Goal: Information Seeking & Learning: Find specific fact

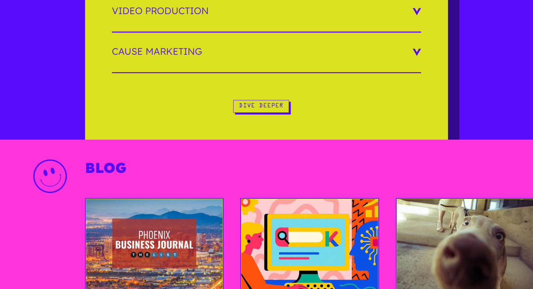
scroll to position [1479, 0]
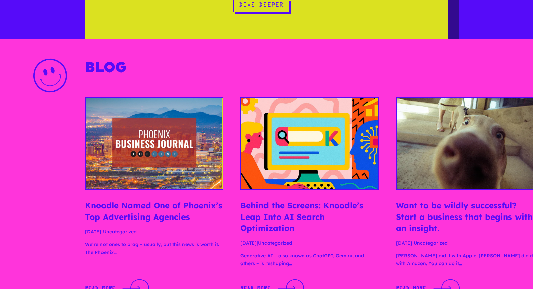
click at [145, 214] on link "Knoodle Named One of Phoenix’s Top Advertising Agencies" at bounding box center [153, 212] width 137 height 22
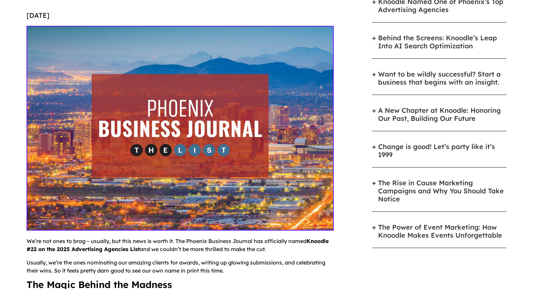
scroll to position [202, 0]
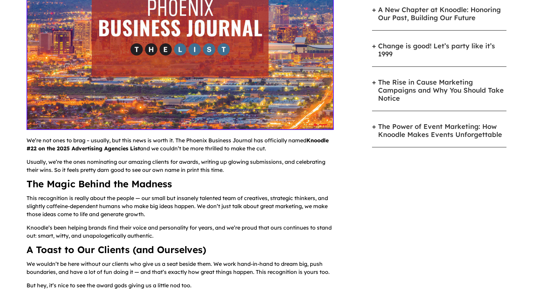
click at [323, 139] on strong "Knoodle #22 on the 2025 Advertising Agencies List" at bounding box center [178, 144] width 302 height 15
